Goal: Task Accomplishment & Management: Use online tool/utility

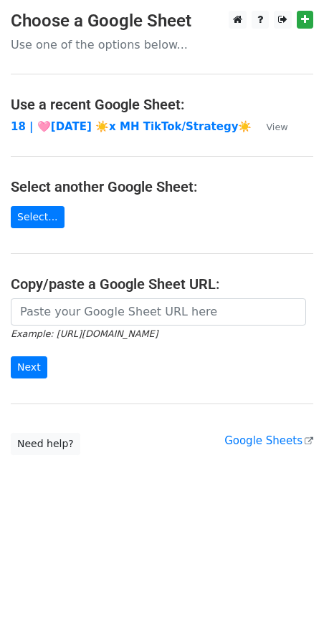
drag, startPoint x: 110, startPoint y: 342, endPoint x: 110, endPoint y: 325, distance: 16.5
click at [110, 334] on form "Example: https://docs.google.com/spreadsheets/d/abc/edit Next" at bounding box center [162, 339] width 302 height 80
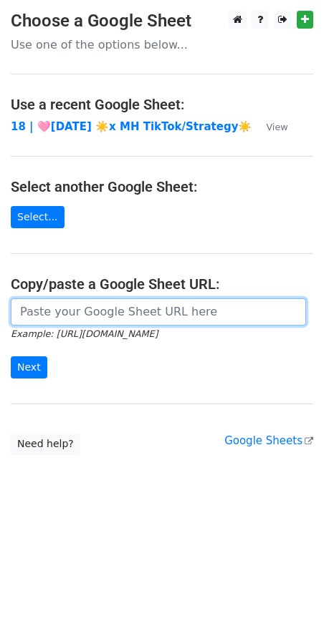
click at [110, 326] on input "url" at bounding box center [158, 312] width 295 height 27
paste input "https://docs.google.com/spreadsheets/d/1Q8fQxDANw8frRKKnPm6ns_zzgV4Of7FDFKefL9s…"
type input "https://docs.google.com/spreadsheets/d/1Q8fQxDANw8frRKKnPm6ns_zzgV4Of7FDFKefL9s…"
click at [11, 357] on input "Next" at bounding box center [29, 368] width 37 height 22
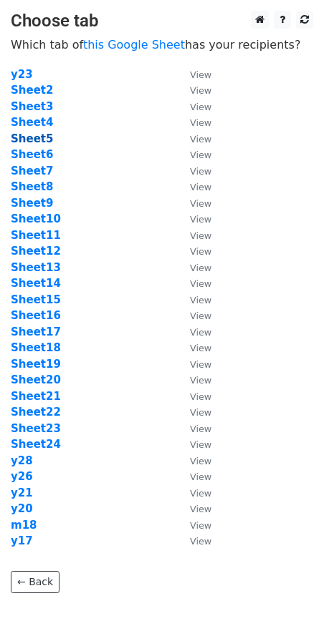
click at [39, 140] on strong "Sheet5" at bounding box center [32, 138] width 42 height 13
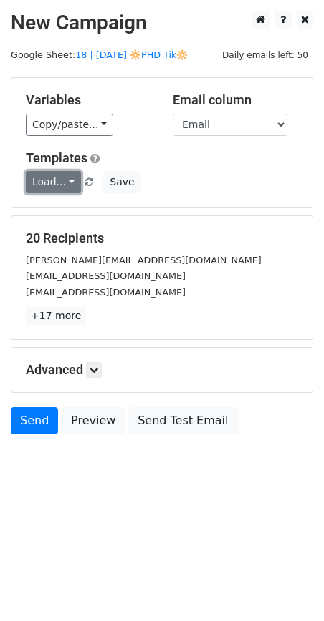
click at [47, 173] on link "Load..." at bounding box center [53, 182] width 55 height 22
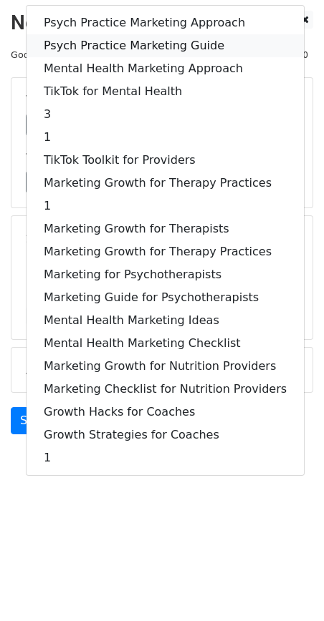
click at [110, 42] on link "Psych Practice Marketing Guide" at bounding box center [164, 45] width 277 height 23
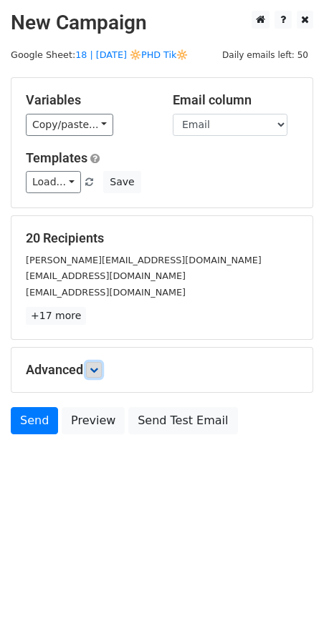
click at [98, 367] on icon at bounding box center [94, 370] width 9 height 9
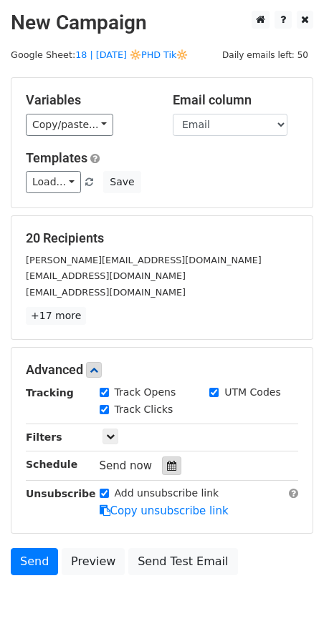
click at [172, 471] on div at bounding box center [171, 466] width 19 height 19
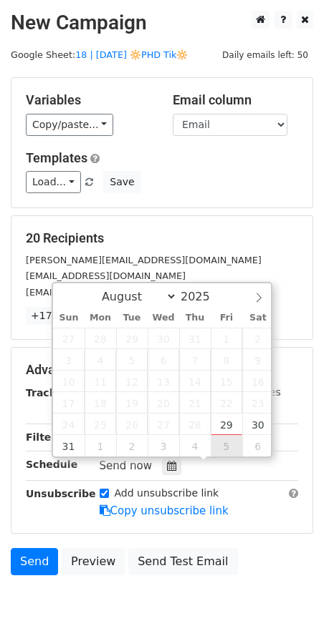
type input "2025-09-05 12:00"
select select "8"
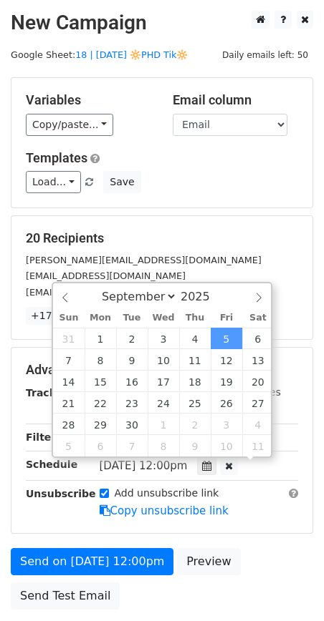
scroll to position [1, 0]
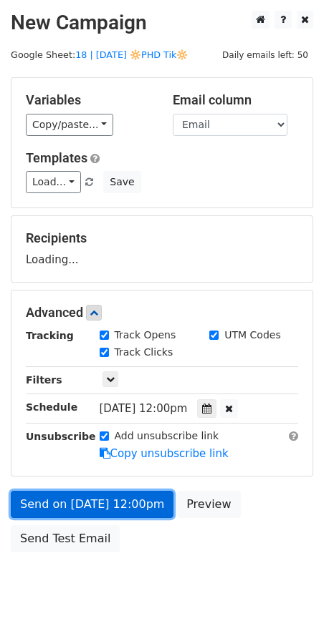
click at [127, 501] on link "Send on Sep 5 at 12:00pm" at bounding box center [92, 504] width 163 height 27
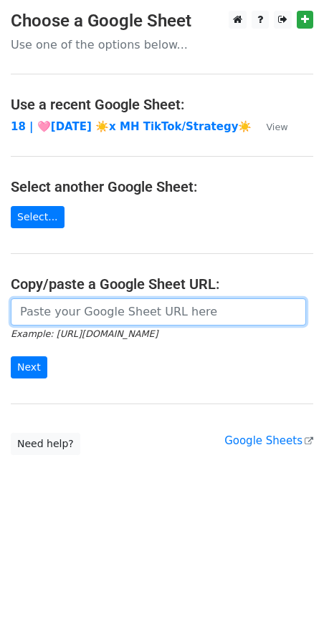
click at [122, 321] on input "url" at bounding box center [158, 312] width 295 height 27
paste input "https://docs.google.com/spreadsheets/d/1Q8fQxDANw8frRKKnPm6ns_zzgV4Of7FDFKefL9s…"
type input "https://docs.google.com/spreadsheets/d/1Q8fQxDANw8frRKKnPm6ns_zzgV4Of7FDFKefL9s…"
click at [11, 357] on input "Next" at bounding box center [29, 368] width 37 height 22
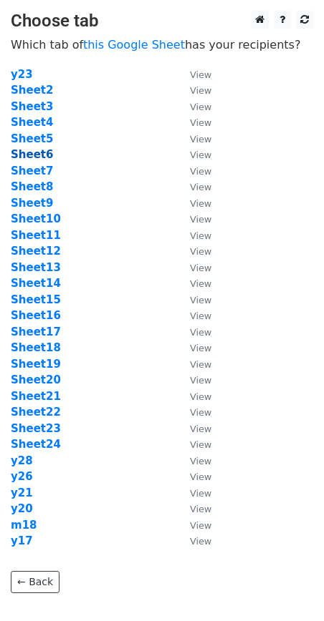
click at [38, 158] on strong "Sheet6" at bounding box center [32, 154] width 42 height 13
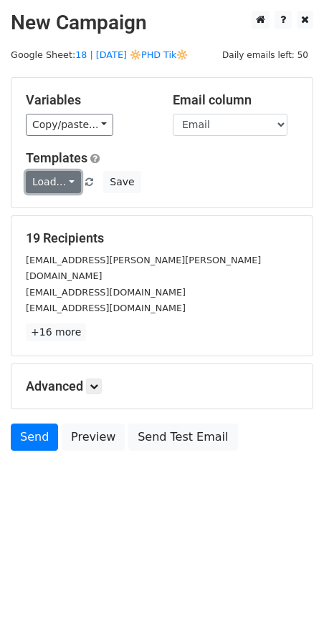
click at [51, 189] on link "Load..." at bounding box center [53, 182] width 55 height 22
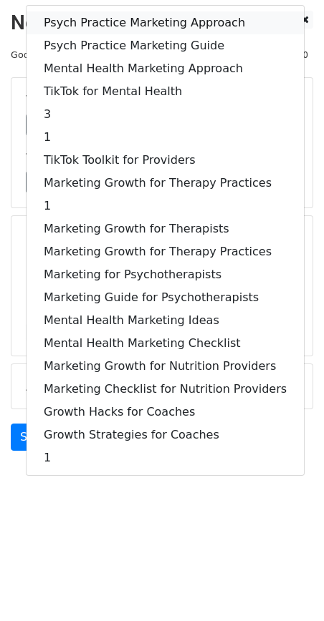
click at [108, 27] on link "Psych Practice Marketing Approach" at bounding box center [164, 22] width 277 height 23
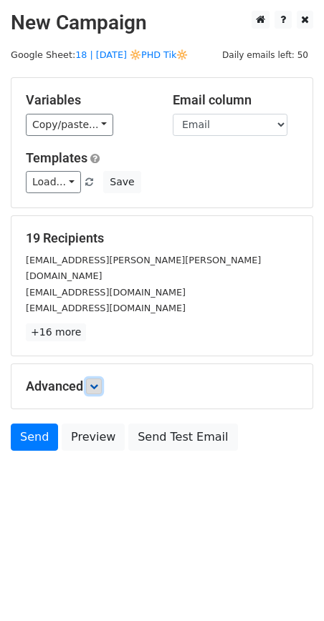
click at [98, 382] on icon at bounding box center [94, 386] width 9 height 9
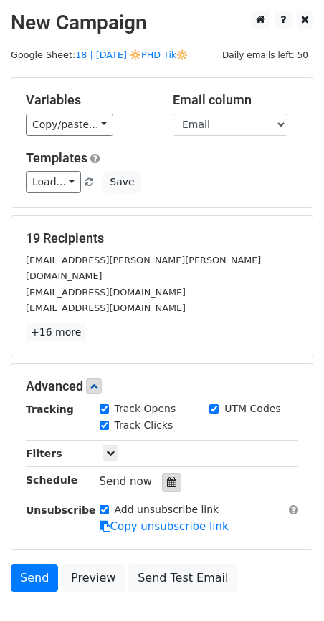
click at [168, 473] on div at bounding box center [171, 482] width 19 height 19
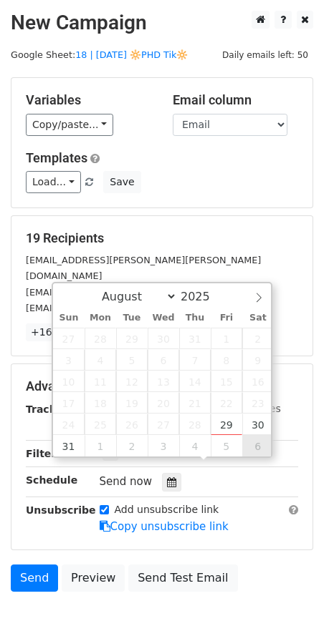
type input "2025-09-06 12:00"
select select "8"
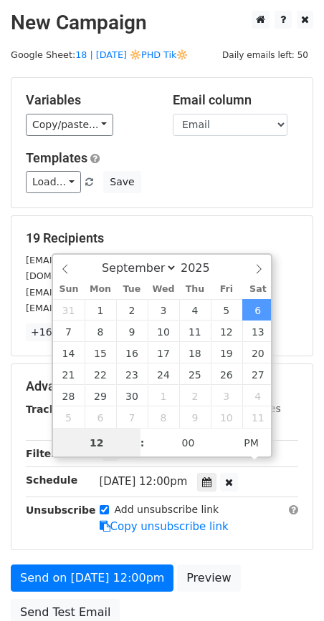
scroll to position [1, 0]
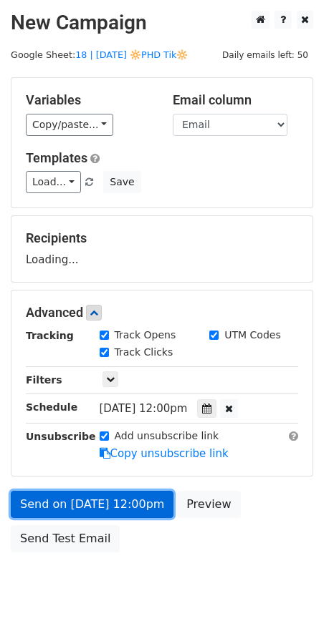
click at [154, 516] on link "Send on Sep 6 at 12:00pm" at bounding box center [92, 504] width 163 height 27
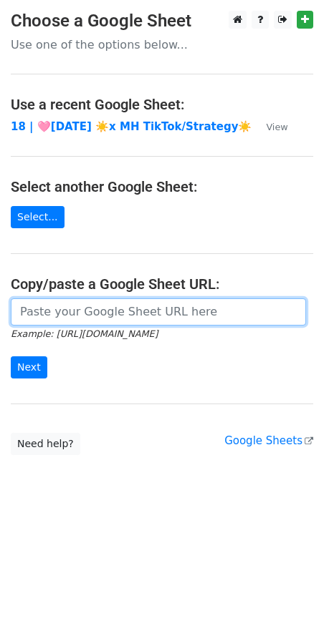
click at [120, 317] on input "url" at bounding box center [158, 312] width 295 height 27
paste input "https://docs.google.com/spreadsheets/d/1Q8fQxDANw8frRKKnPm6ns_zzgV4Of7FDFKefL9s…"
type input "https://docs.google.com/spreadsheets/d/1Q8fQxDANw8frRKKnPm6ns_zzgV4Of7FDFKefL9s…"
click at [11, 357] on input "Next" at bounding box center [29, 368] width 37 height 22
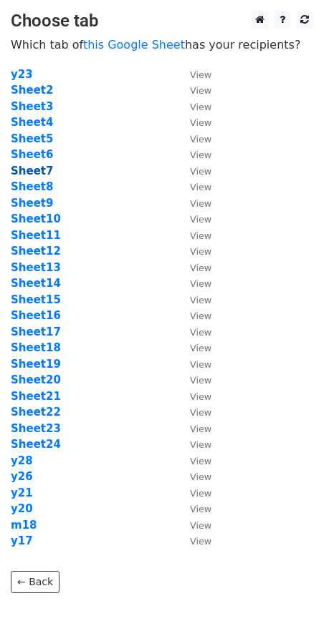
click at [39, 174] on strong "Sheet7" at bounding box center [32, 171] width 42 height 13
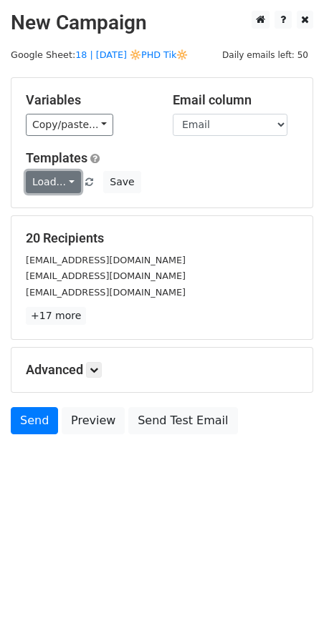
click at [43, 178] on link "Load..." at bounding box center [53, 182] width 55 height 22
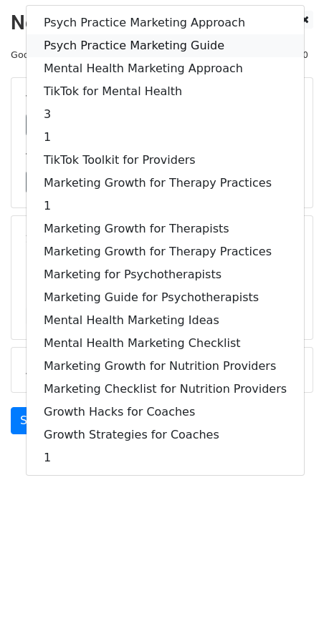
click at [137, 44] on link "Psych Practice Marketing Guide" at bounding box center [164, 45] width 277 height 23
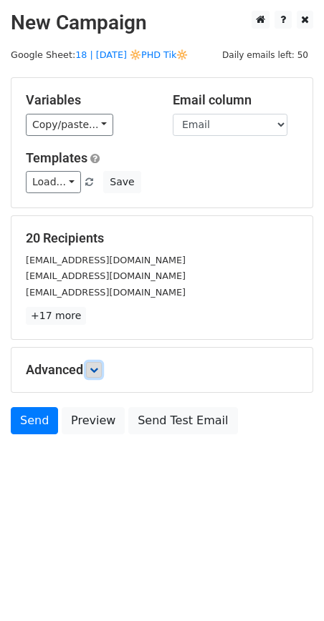
click at [102, 372] on link at bounding box center [94, 370] width 16 height 16
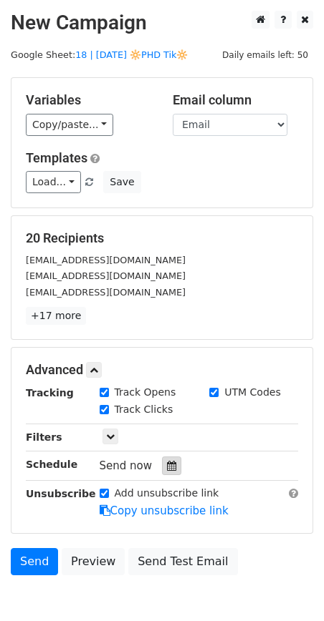
click at [167, 468] on icon at bounding box center [171, 466] width 9 height 10
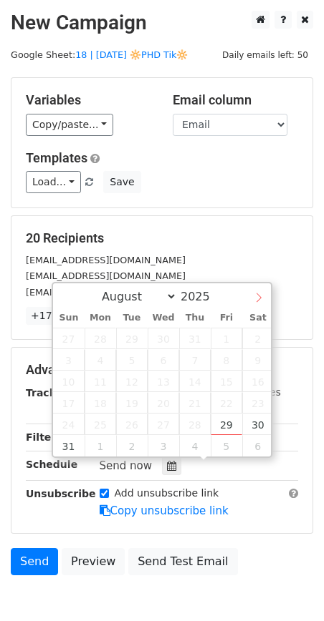
select select "8"
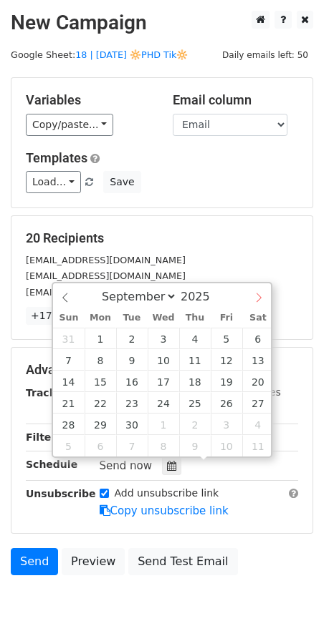
click at [255, 291] on span at bounding box center [258, 296] width 24 height 24
type input "2025-09-07 12:00"
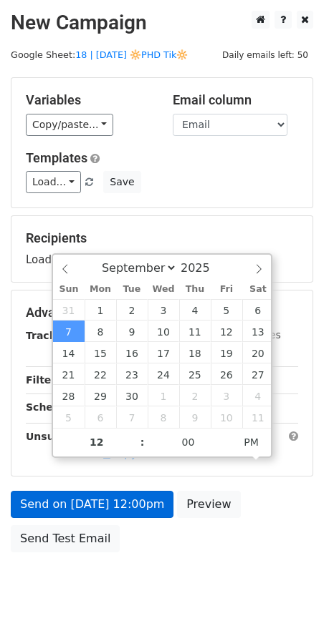
click at [103, 491] on div "Send on Sep 7 at 12:00pm Preview Send Test Email" at bounding box center [162, 525] width 324 height 69
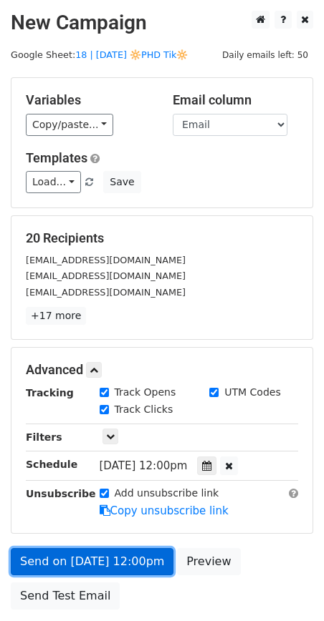
click at [141, 561] on link "Send on Sep 7 at 12:00pm" at bounding box center [92, 561] width 163 height 27
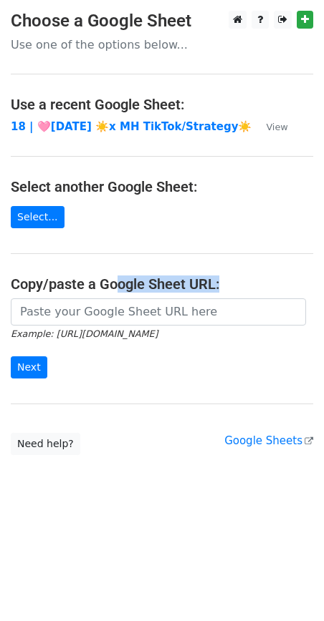
drag, startPoint x: 117, startPoint y: 289, endPoint x: 113, endPoint y: 310, distance: 21.1
click at [115, 297] on main "Choose a Google Sheet Use one of the options below... Use a recent Google Sheet…" at bounding box center [162, 233] width 324 height 445
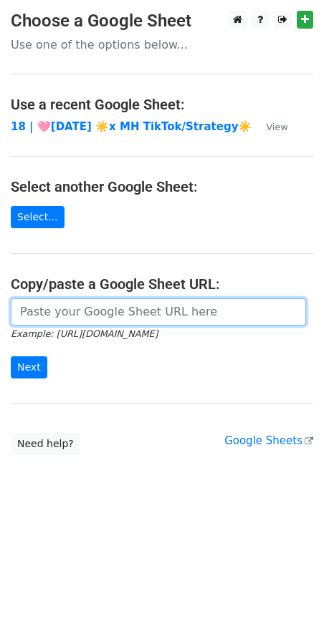
click at [113, 310] on input "url" at bounding box center [158, 312] width 295 height 27
paste input "[URL][DOMAIN_NAME]"
type input "[URL][DOMAIN_NAME]"
click at [11, 357] on input "Next" at bounding box center [29, 368] width 37 height 22
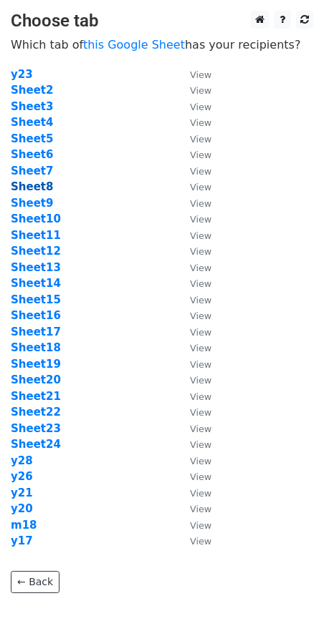
click at [32, 187] on strong "Sheet8" at bounding box center [32, 186] width 42 height 13
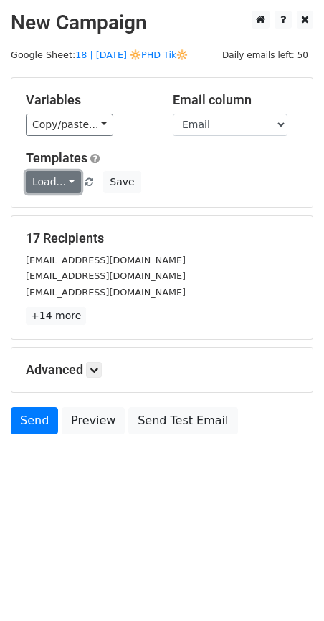
click at [37, 184] on link "Load..." at bounding box center [53, 182] width 55 height 22
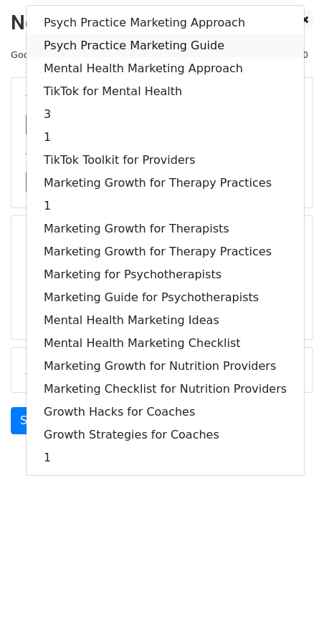
click at [128, 48] on link "Psych Practice Marketing Guide" at bounding box center [164, 45] width 277 height 23
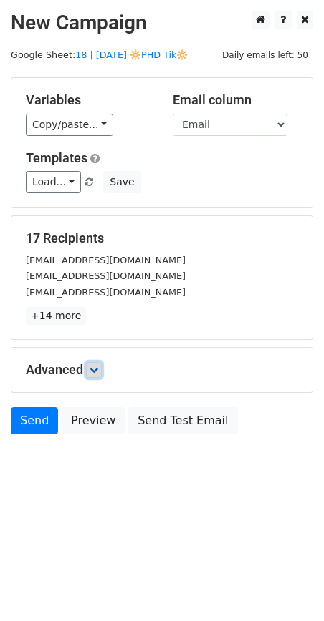
click at [98, 368] on icon at bounding box center [94, 370] width 9 height 9
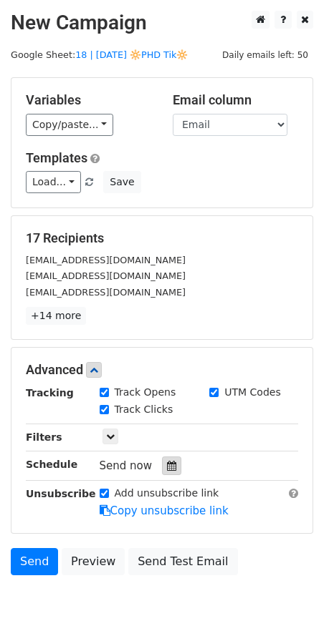
click at [167, 468] on icon at bounding box center [171, 466] width 9 height 10
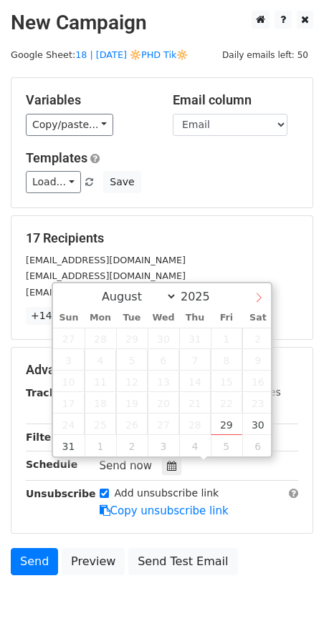
select select "8"
click at [262, 296] on icon at bounding box center [258, 298] width 10 height 10
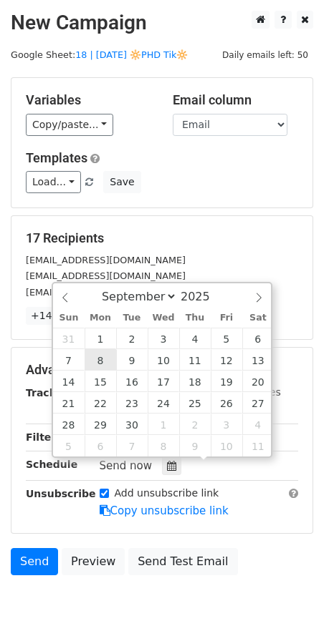
type input "[DATE] 12:00"
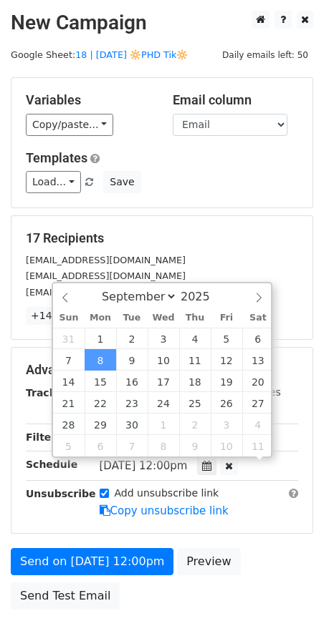
scroll to position [1, 0]
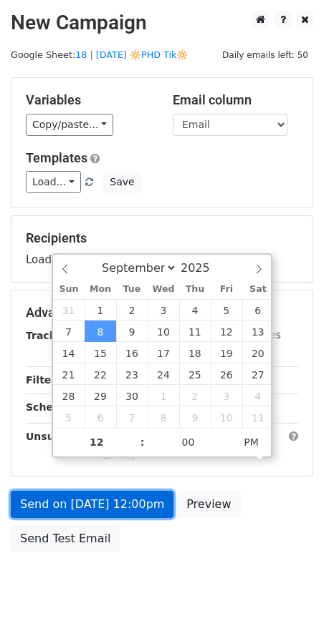
click at [102, 512] on link "Send on [DATE] 12:00pm" at bounding box center [92, 504] width 163 height 27
